Goal: Navigation & Orientation: Find specific page/section

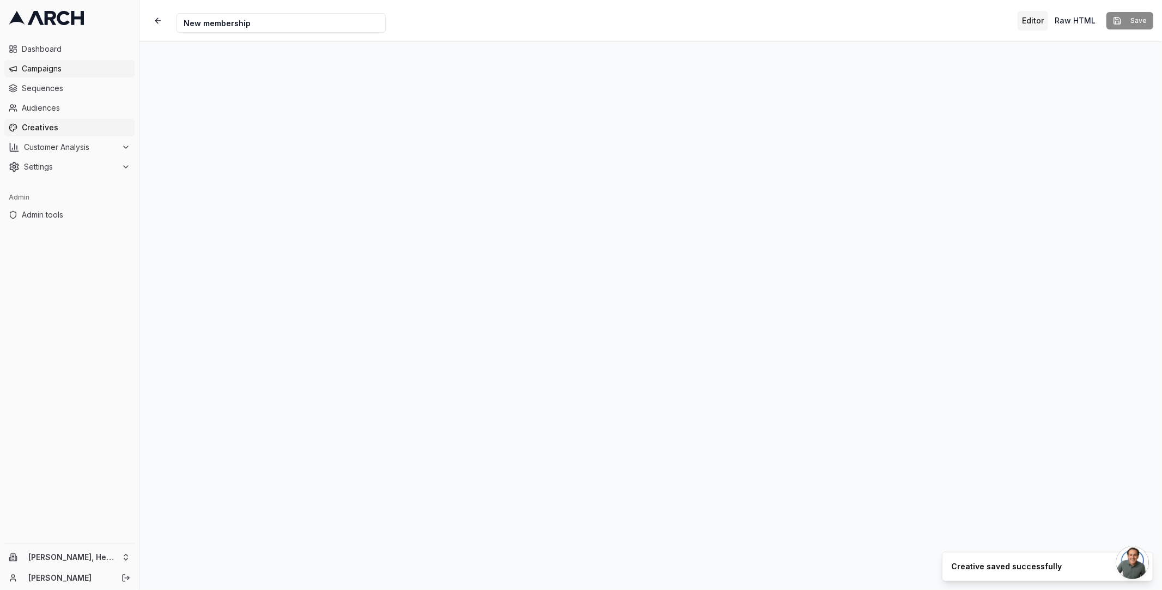
click at [57, 65] on span "Campaigns" at bounding box center [76, 68] width 108 height 11
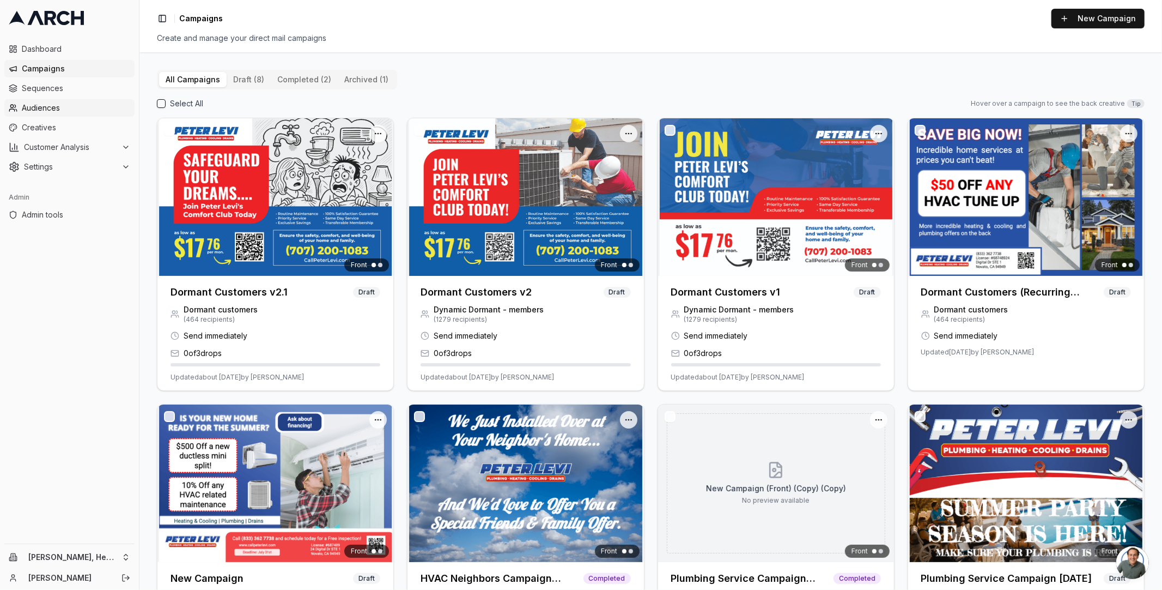
click at [54, 103] on span "Audiences" at bounding box center [76, 107] width 108 height 11
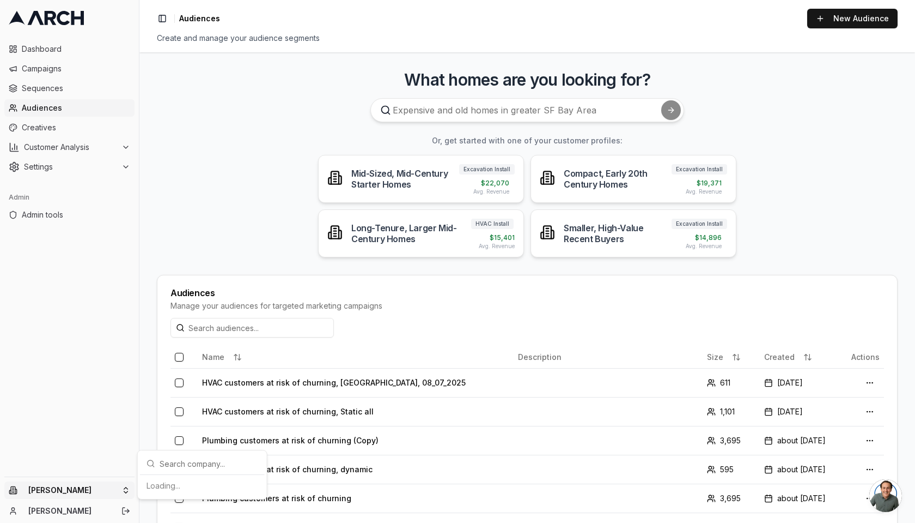
click at [116, 494] on html "Dashboard Campaigns Sequences Audiences Creatives Customer Analysis Settings Ad…" at bounding box center [457, 261] width 915 height 523
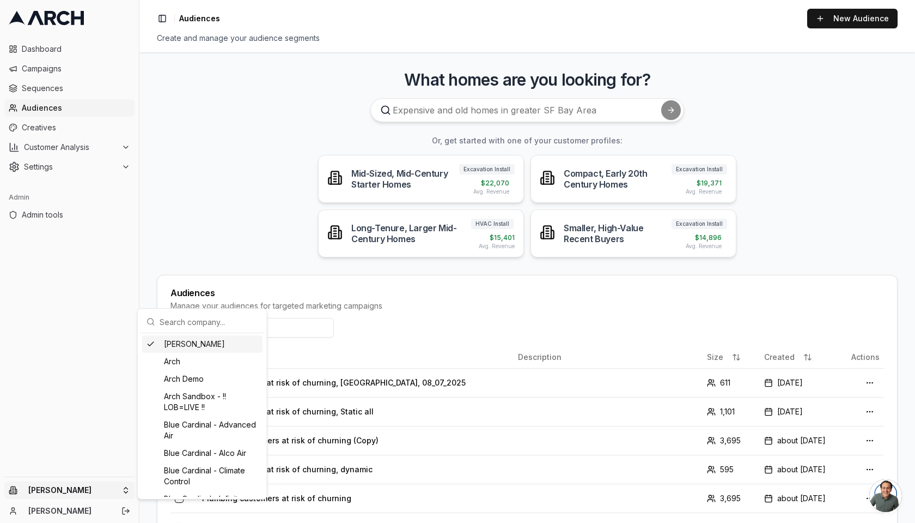
click at [198, 323] on input "text" at bounding box center [209, 322] width 99 height 22
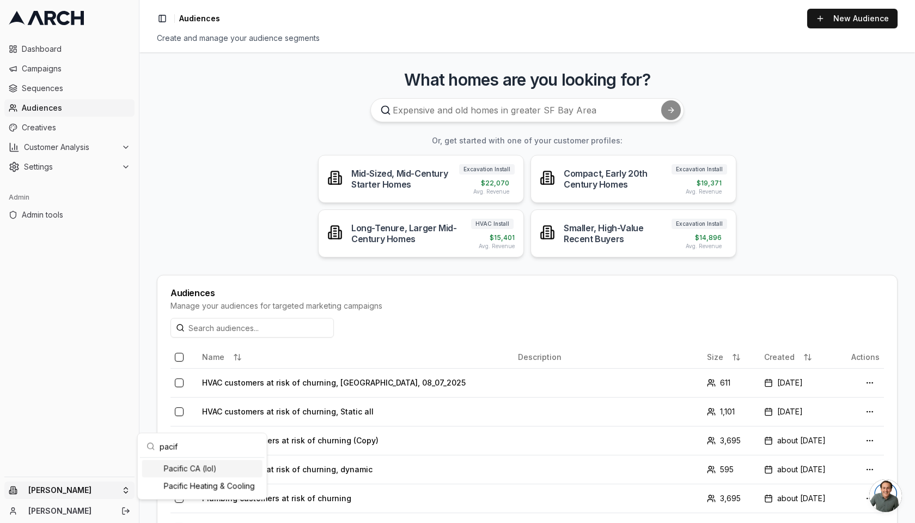
type input "pacifi"
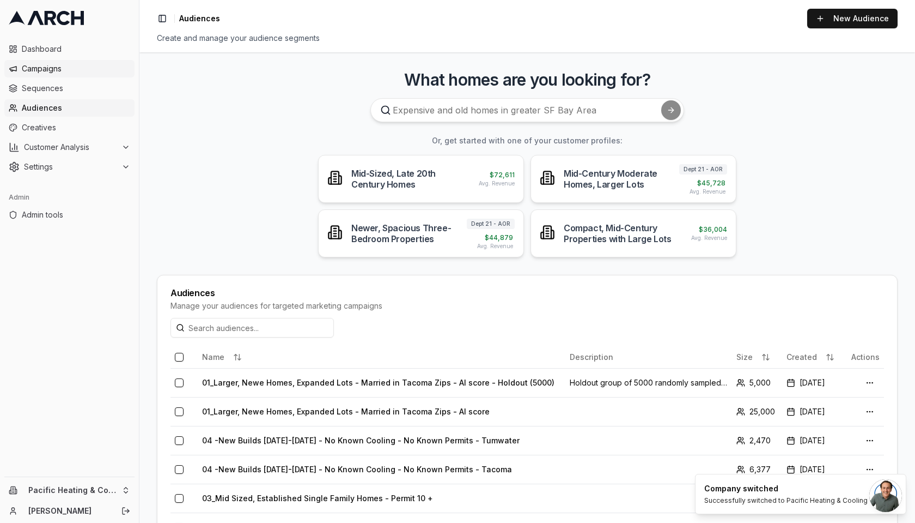
click at [68, 74] on link "Campaigns" at bounding box center [69, 68] width 130 height 17
